Goal: Browse casually

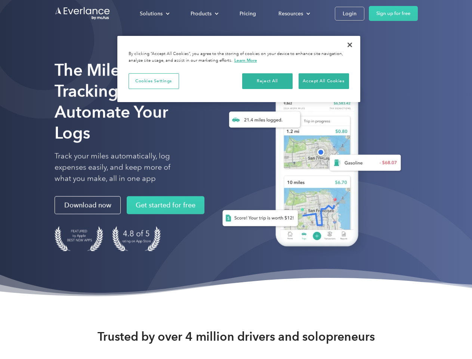
click at [154, 13] on div "Solutions" at bounding box center [151, 13] width 23 height 9
click at [204, 13] on div "Products" at bounding box center [200, 13] width 21 height 9
click at [293, 13] on div "Resources" at bounding box center [290, 13] width 25 height 9
click at [154, 81] on button "Cookies Settings" at bounding box center [153, 81] width 50 height 16
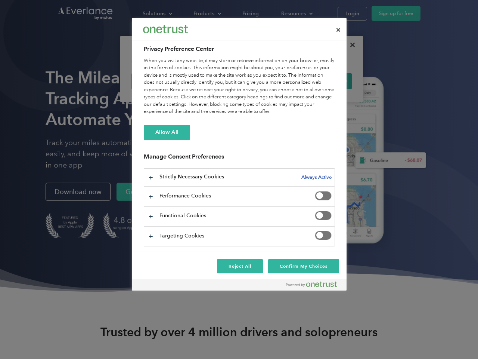
click at [267, 81] on div "When you visit any website, it may store or retrieve information on your browse…" at bounding box center [239, 86] width 191 height 58
click at [323, 81] on div "When you visit any website, it may store or retrieve information on your browse…" at bounding box center [239, 86] width 191 height 58
click at [350, 45] on div at bounding box center [239, 179] width 478 height 359
